Goal: Task Accomplishment & Management: Use online tool/utility

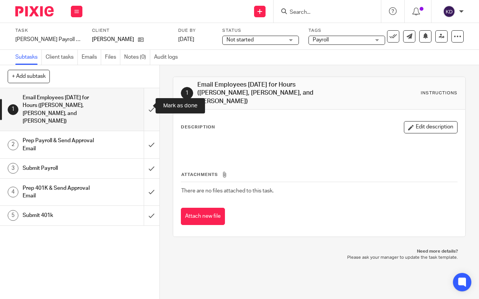
click at [147, 101] on input "submit" at bounding box center [79, 109] width 159 height 42
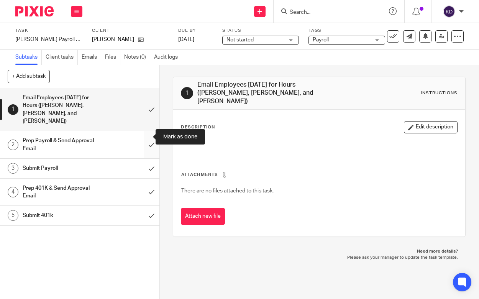
click at [143, 139] on input "submit" at bounding box center [79, 144] width 159 height 27
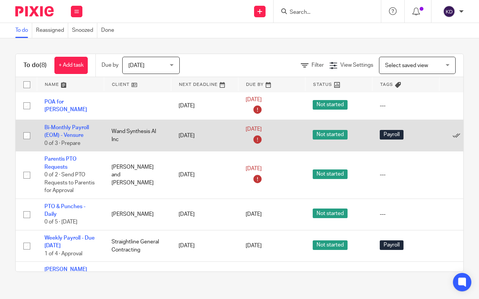
scroll to position [84, 0]
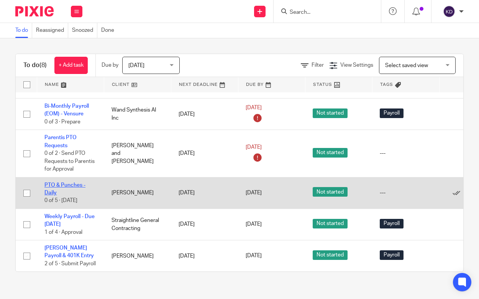
click at [70, 182] on link "PTO & Punches - Daily" at bounding box center [64, 188] width 41 height 13
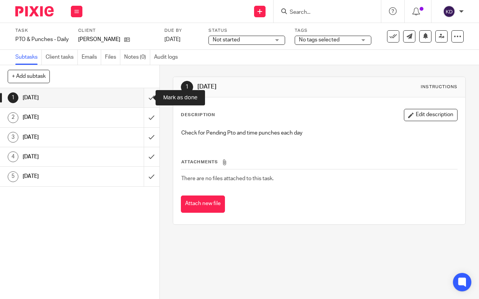
click at [145, 98] on input "submit" at bounding box center [79, 97] width 159 height 19
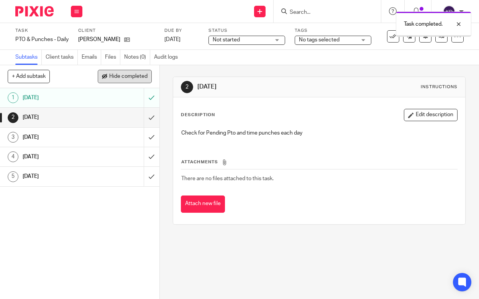
click at [109, 77] on span "Hide completed" at bounding box center [128, 77] width 38 height 6
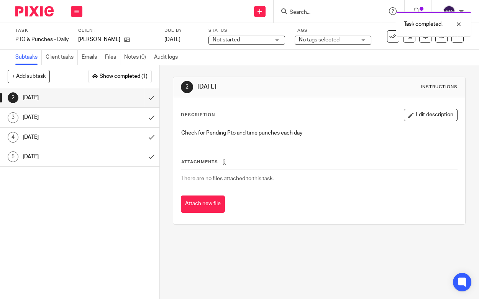
click at [28, 8] on img at bounding box center [34, 11] width 38 height 10
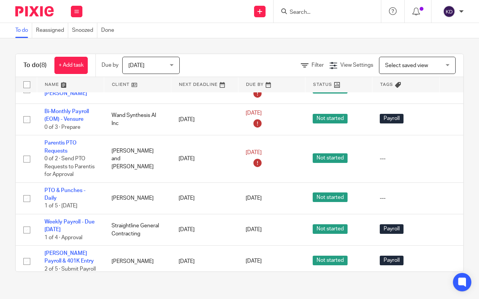
scroll to position [84, 0]
